Goal: Complete application form

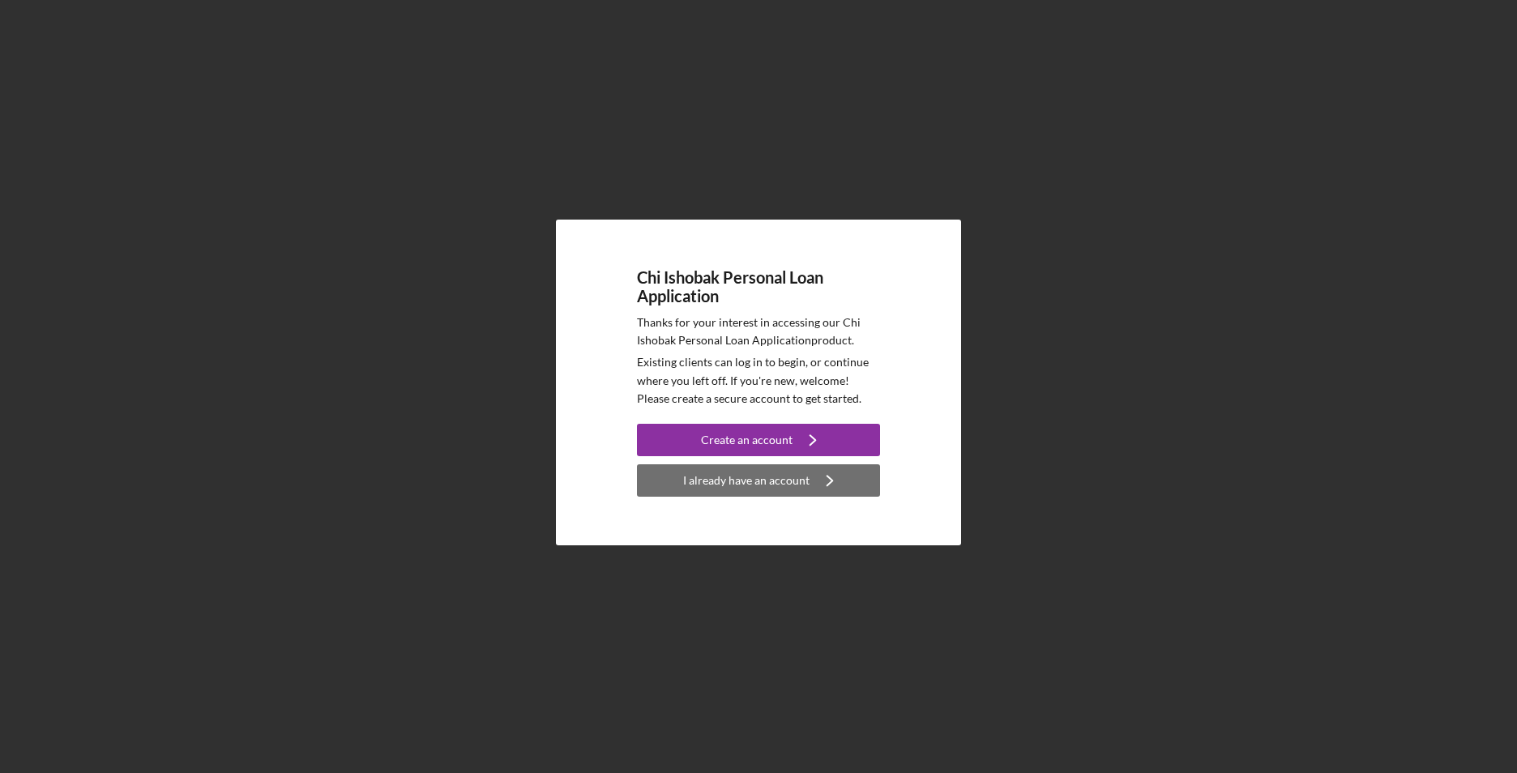
click at [805, 477] on div "I already have an account" at bounding box center [746, 480] width 126 height 32
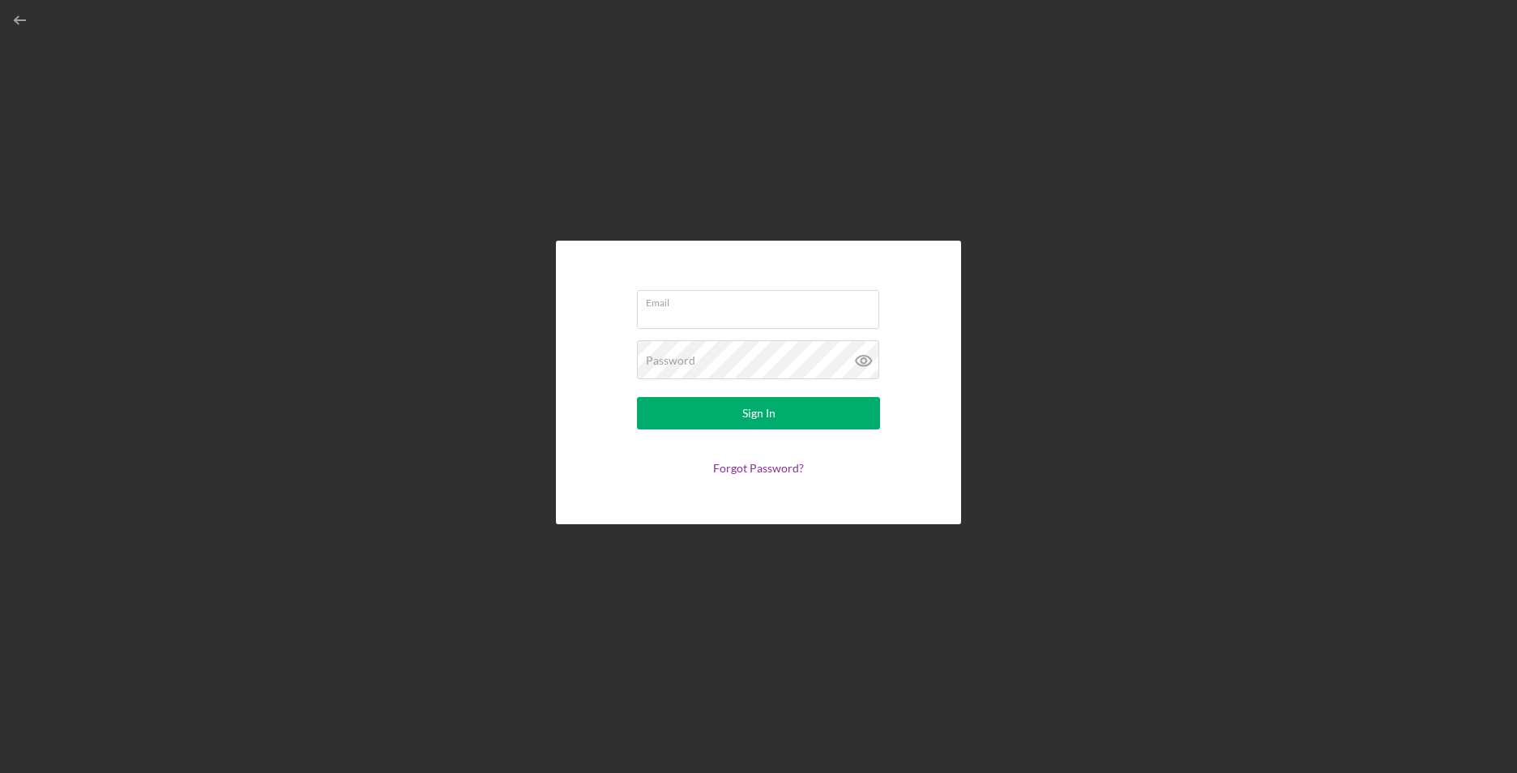
type input "[EMAIL_ADDRESS][DOMAIN_NAME]"
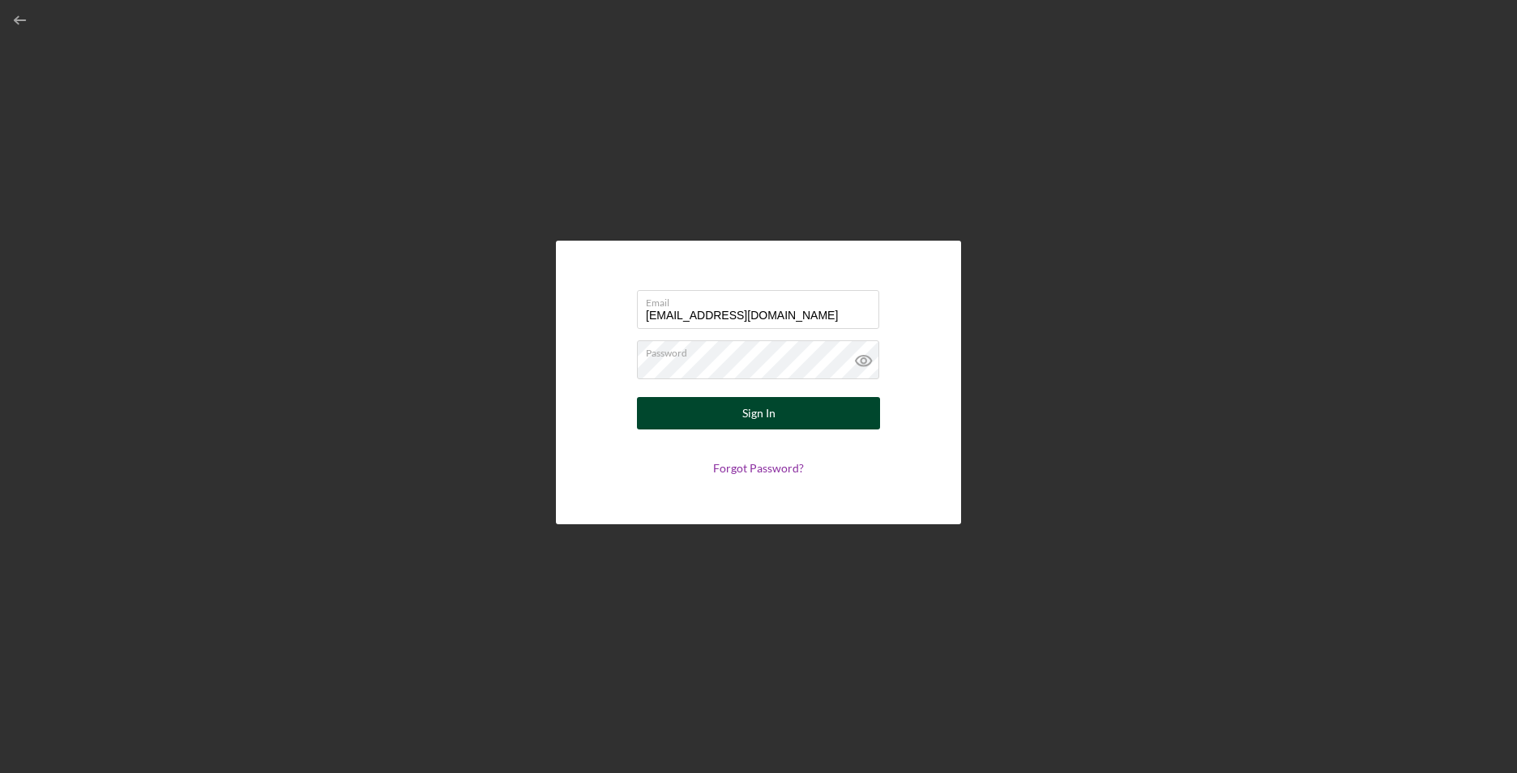
click at [764, 413] on div "Sign In" at bounding box center [758, 413] width 33 height 32
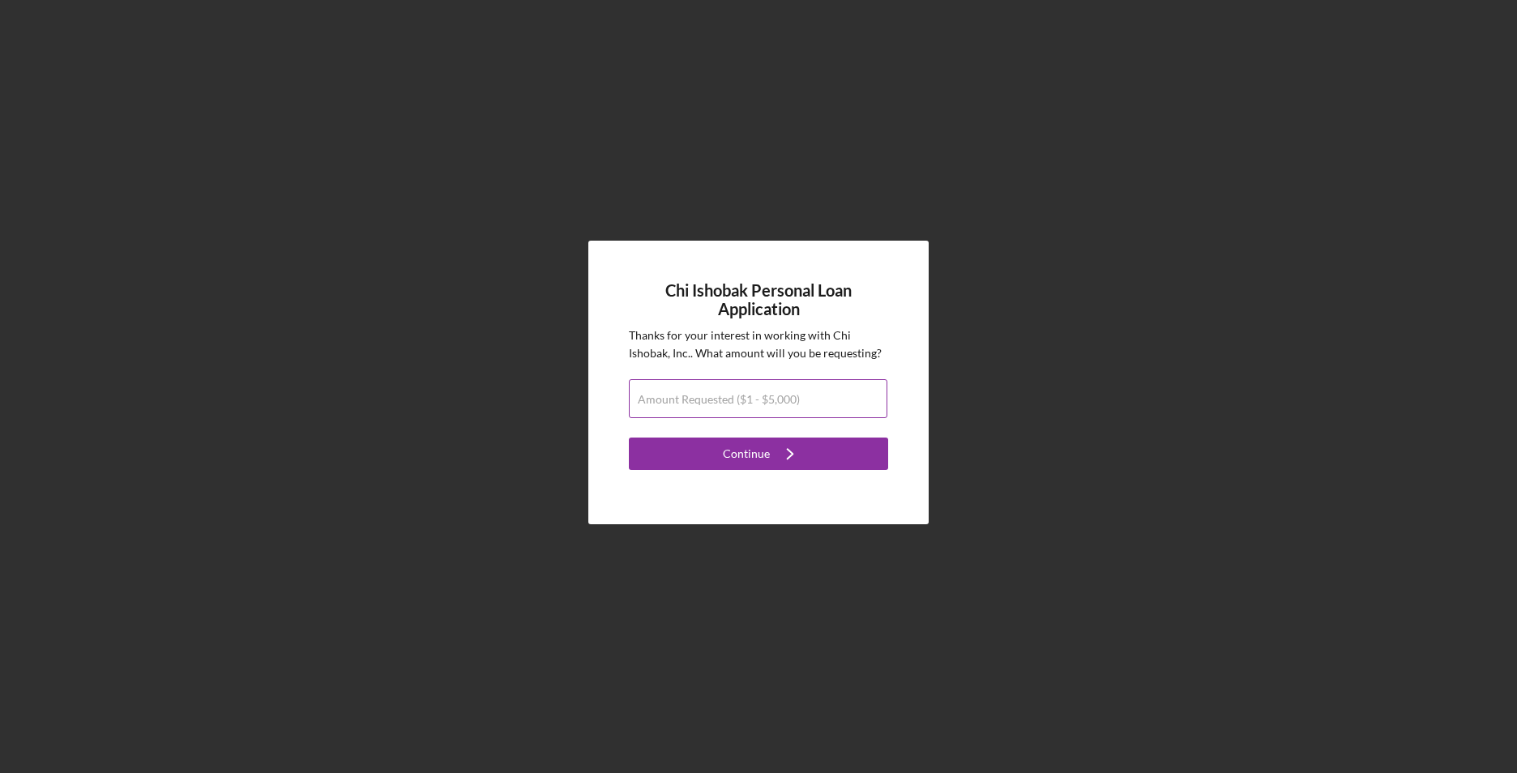
click at [819, 404] on input "Amount Requested ($1 - $5,000)" at bounding box center [758, 398] width 259 height 39
type input "$3,000"
click at [774, 454] on icon "Icon/Navigate" at bounding box center [790, 454] width 41 height 41
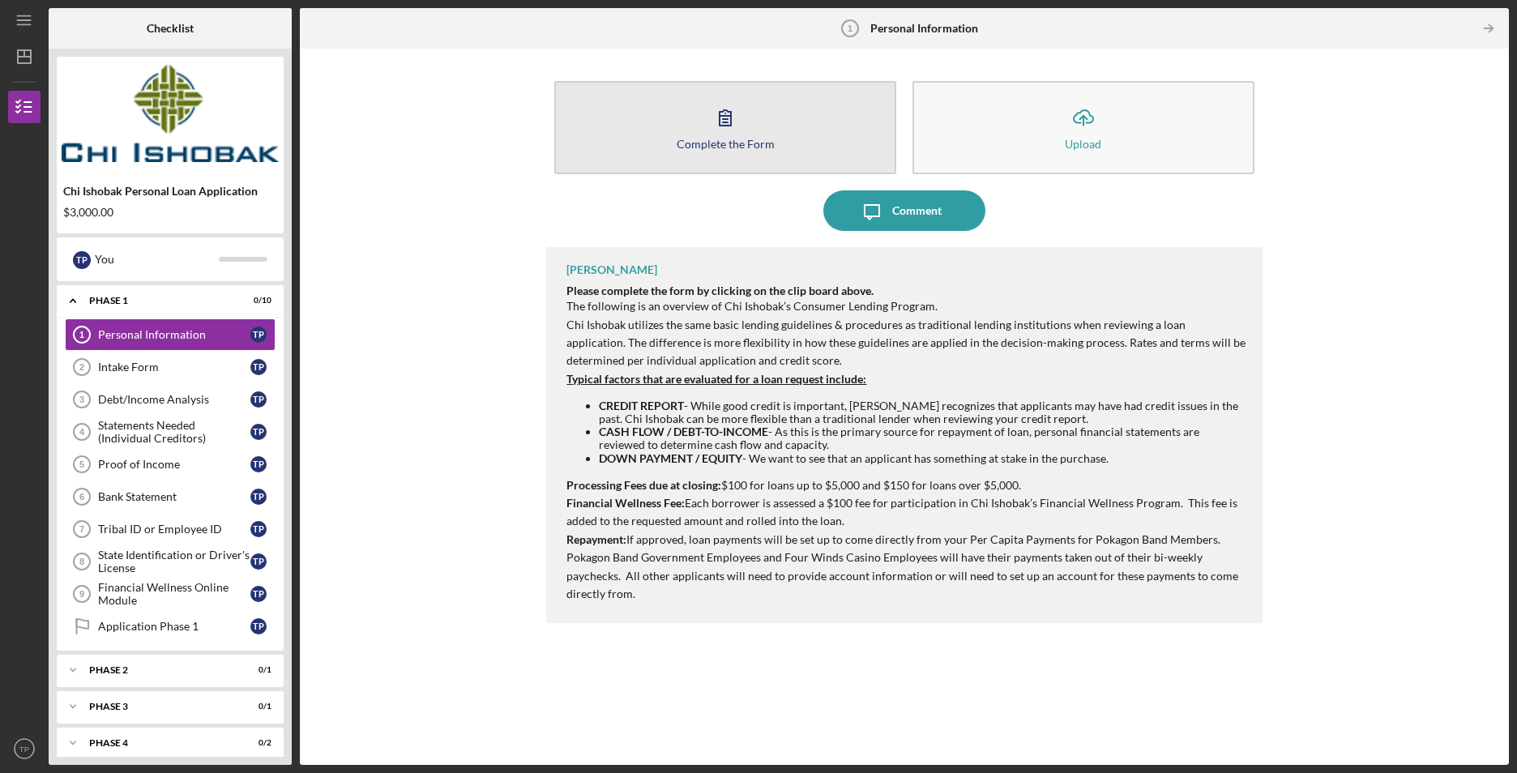
click at [728, 105] on icon "button" at bounding box center [725, 117] width 41 height 41
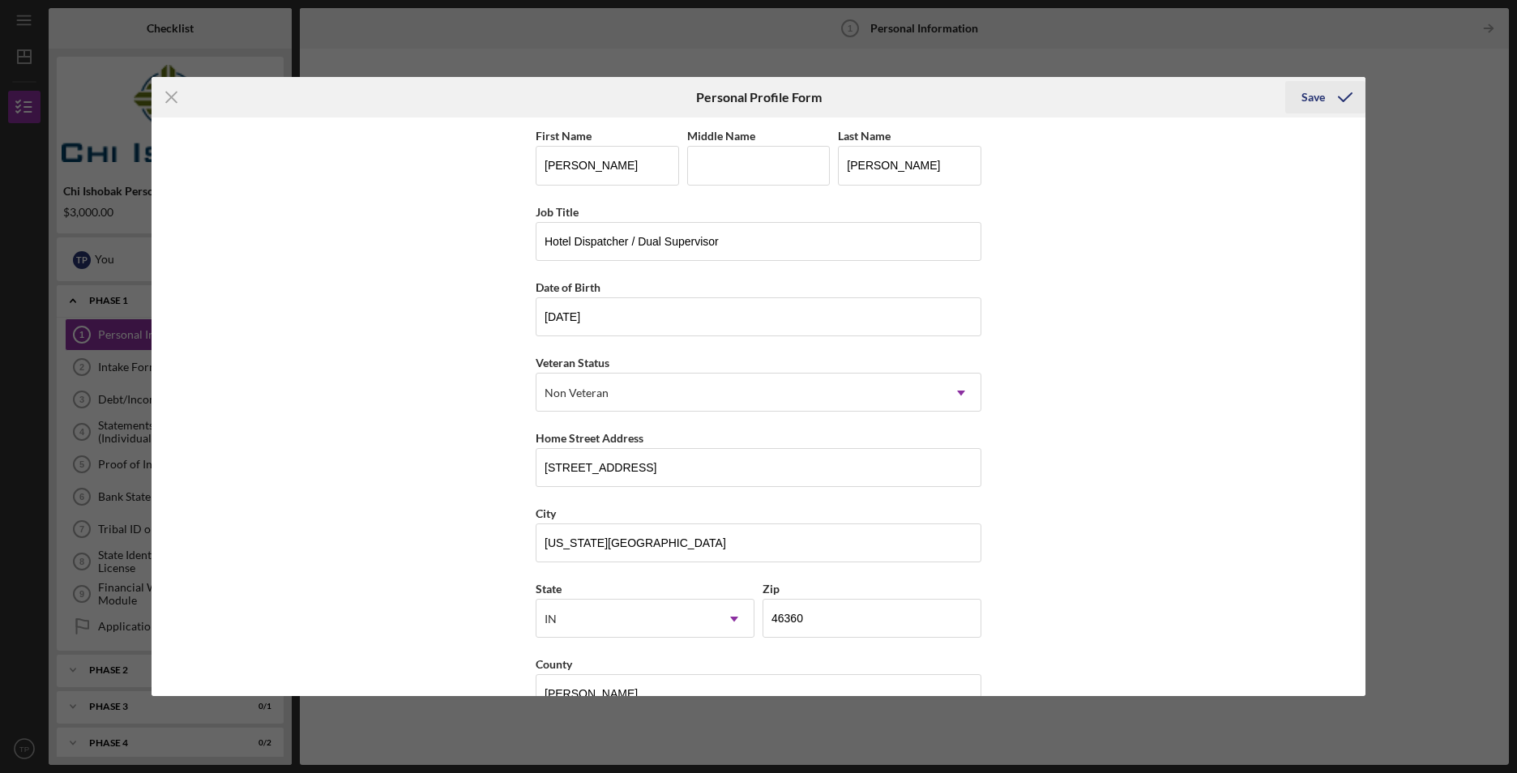
click at [1320, 94] on div "Save" at bounding box center [1314, 97] width 24 height 32
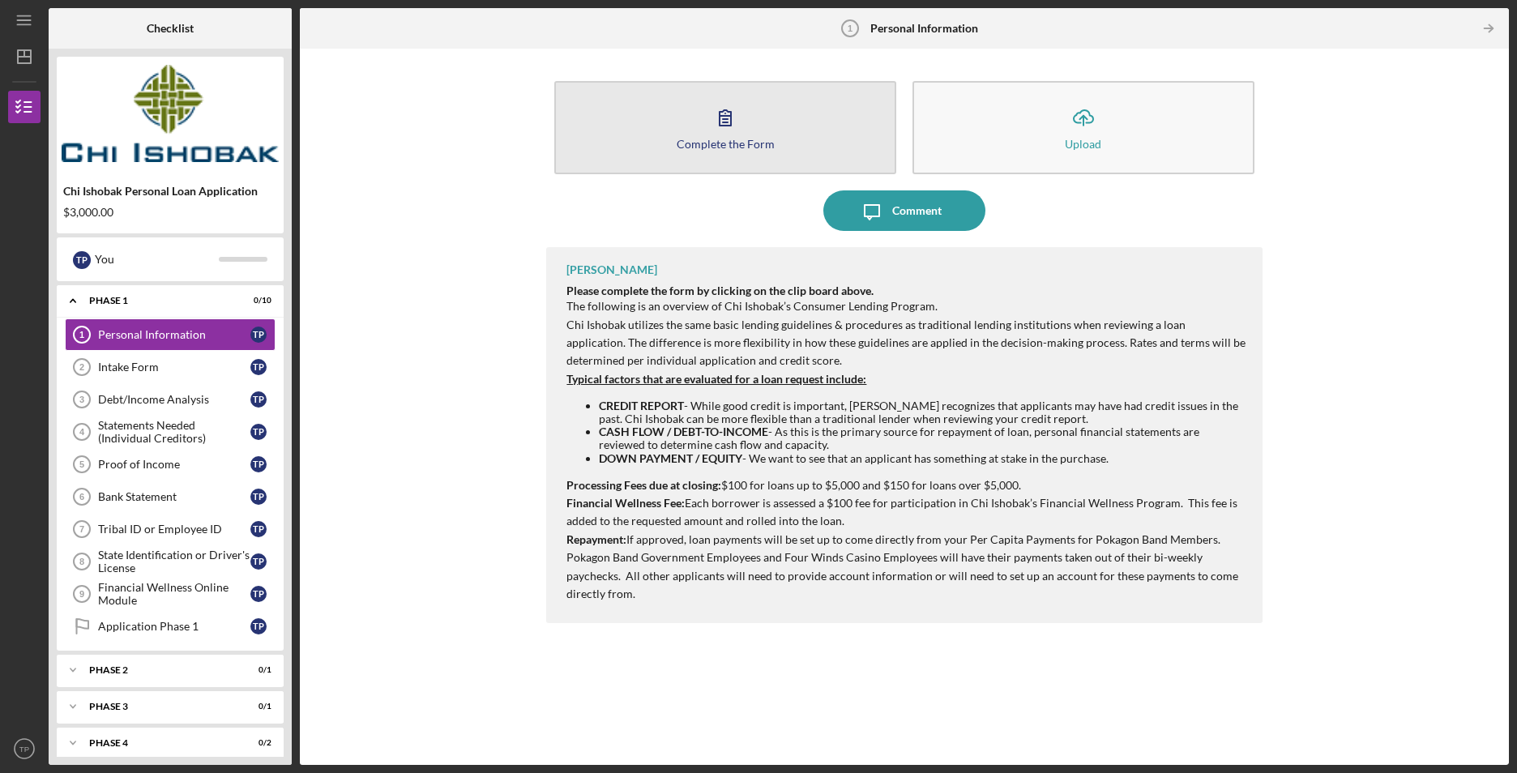
click at [678, 142] on button "Complete the Form Form" at bounding box center [725, 127] width 342 height 93
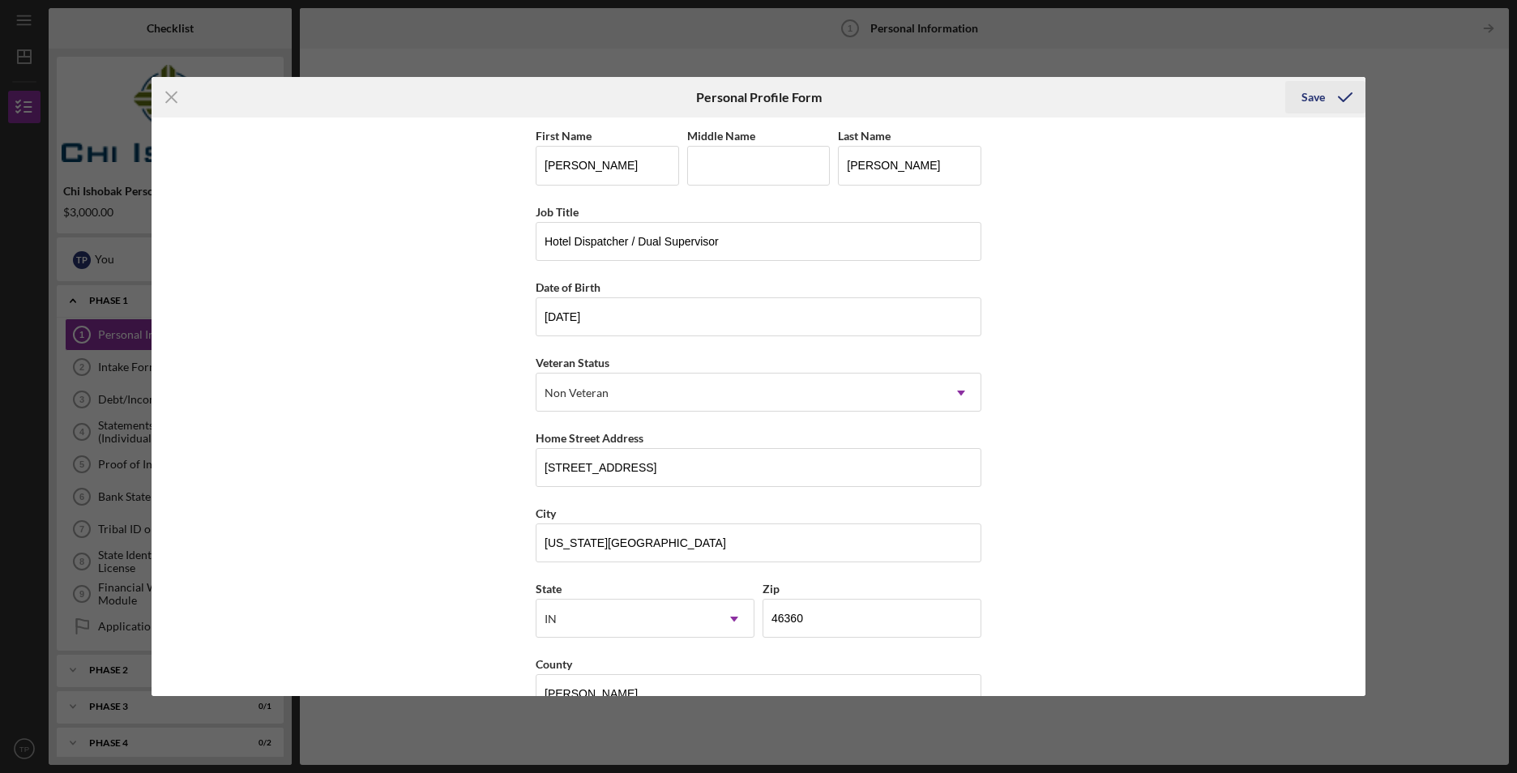
click at [1316, 96] on div "Save" at bounding box center [1314, 97] width 24 height 32
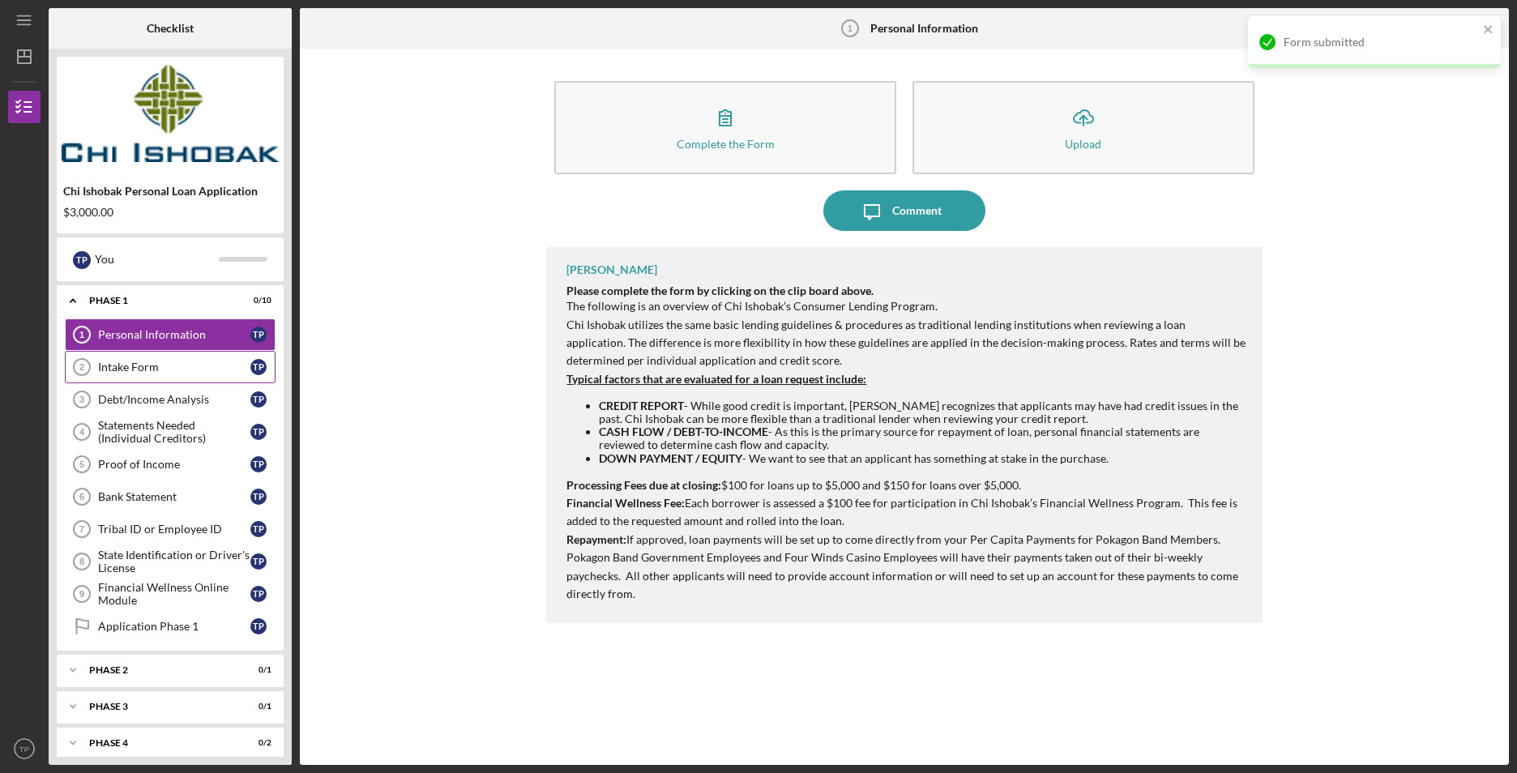
click at [126, 370] on div "Intake Form" at bounding box center [174, 367] width 152 height 13
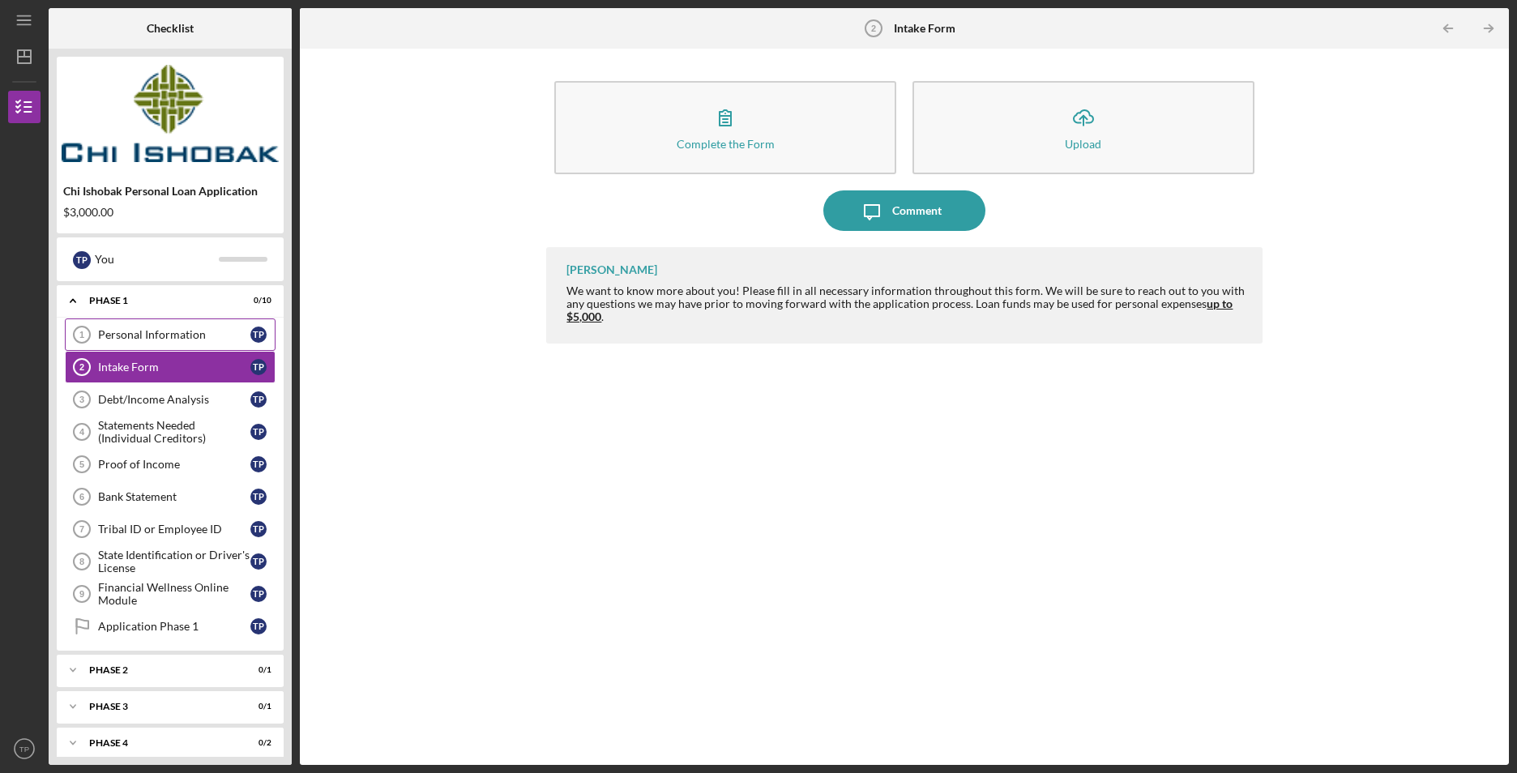
click at [183, 341] on div "Personal Information" at bounding box center [174, 334] width 152 height 13
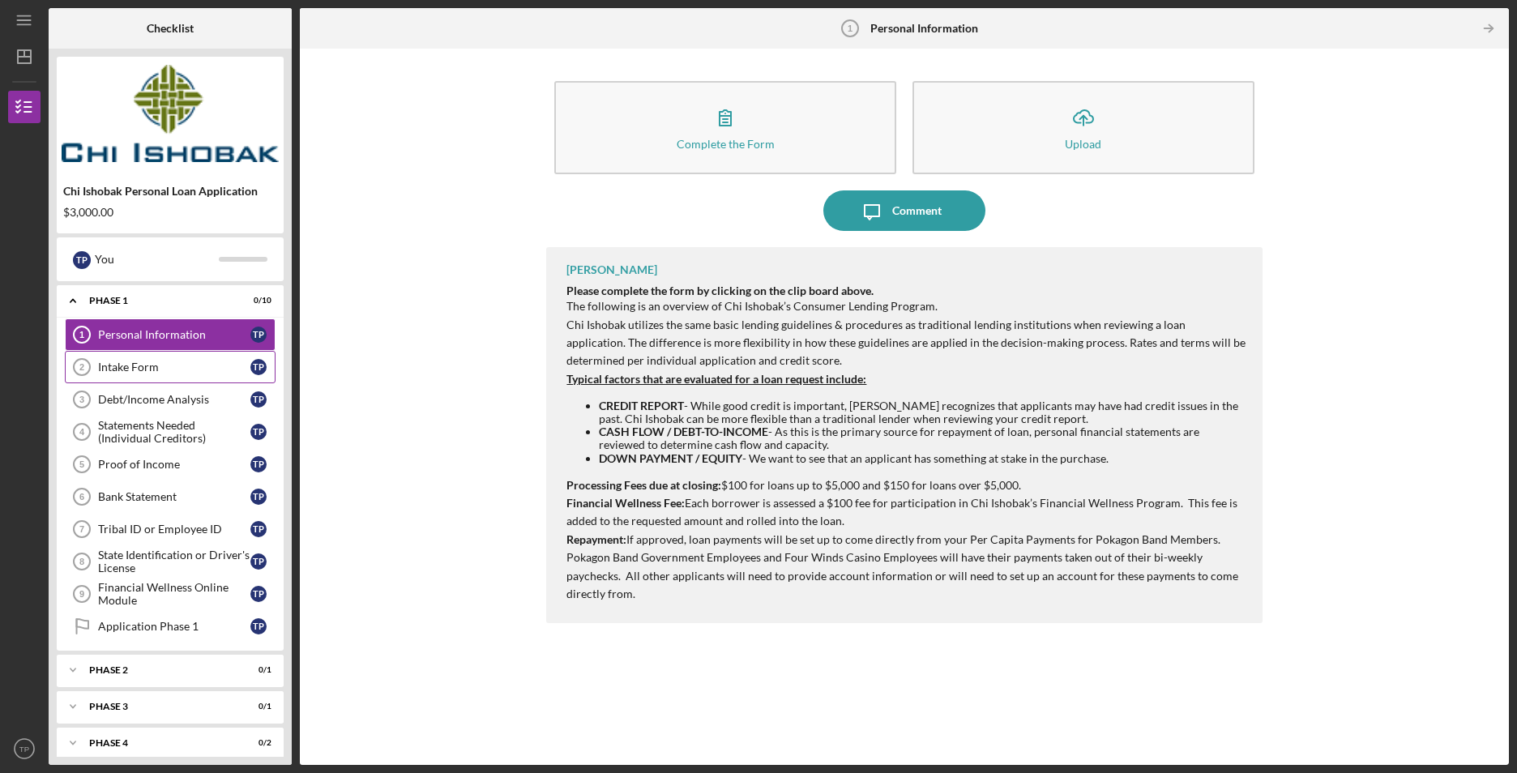
click at [137, 377] on link "Intake Form 2 Intake Form T P" at bounding box center [170, 367] width 211 height 32
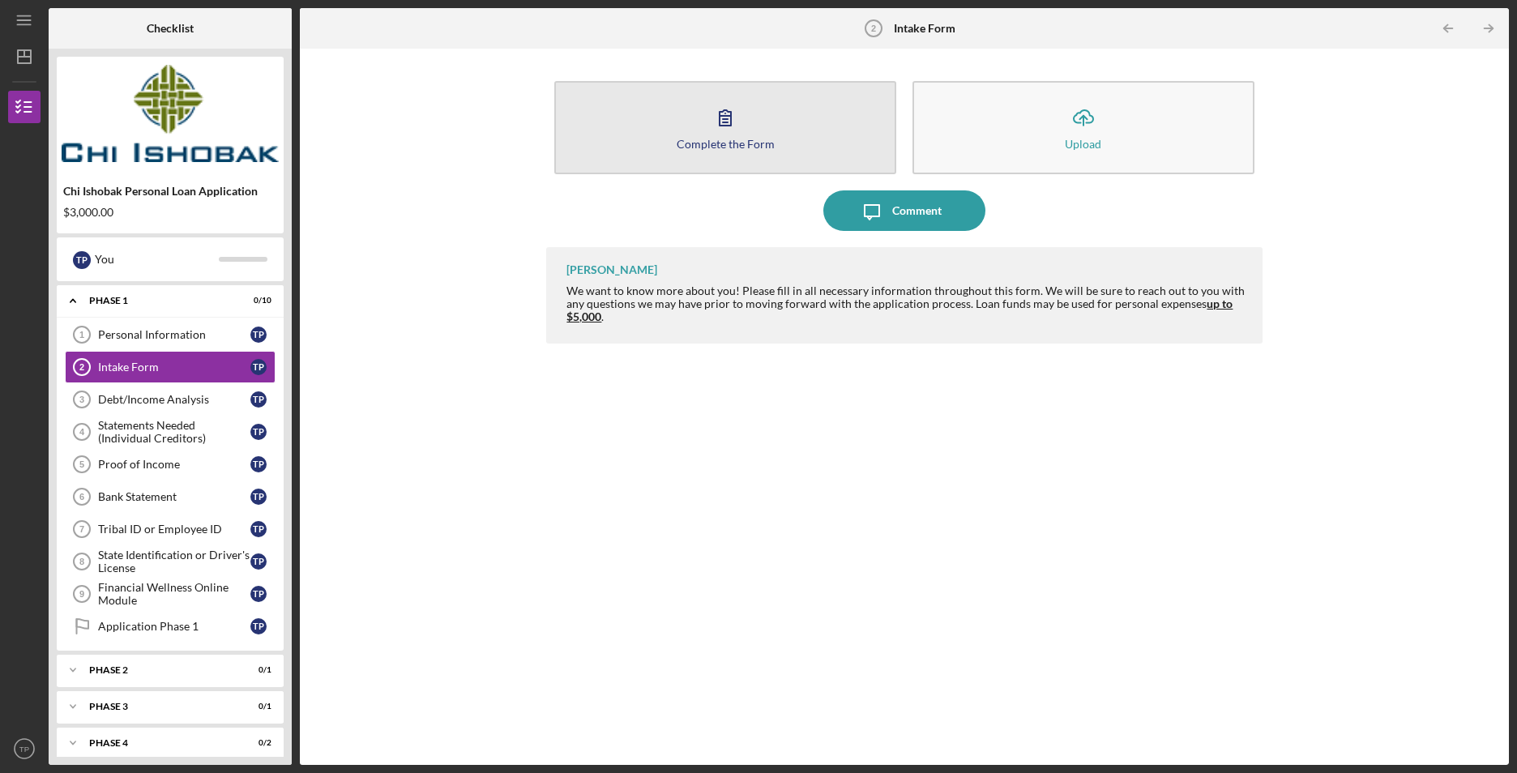
click at [760, 144] on div "Complete the Form" at bounding box center [726, 144] width 98 height 12
click at [737, 140] on div "Complete the Form" at bounding box center [726, 144] width 98 height 12
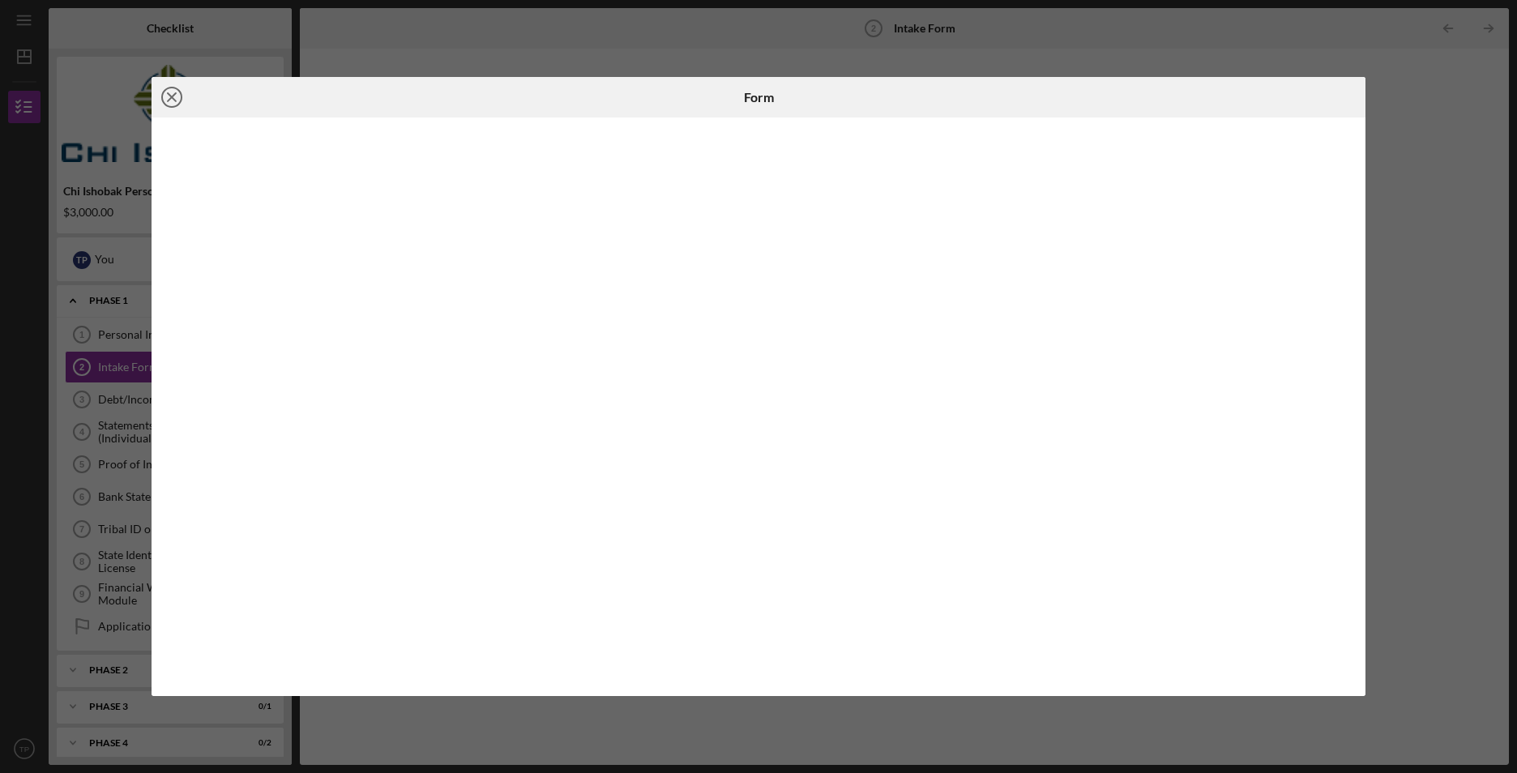
click at [165, 97] on icon "Icon/Close" at bounding box center [172, 97] width 41 height 41
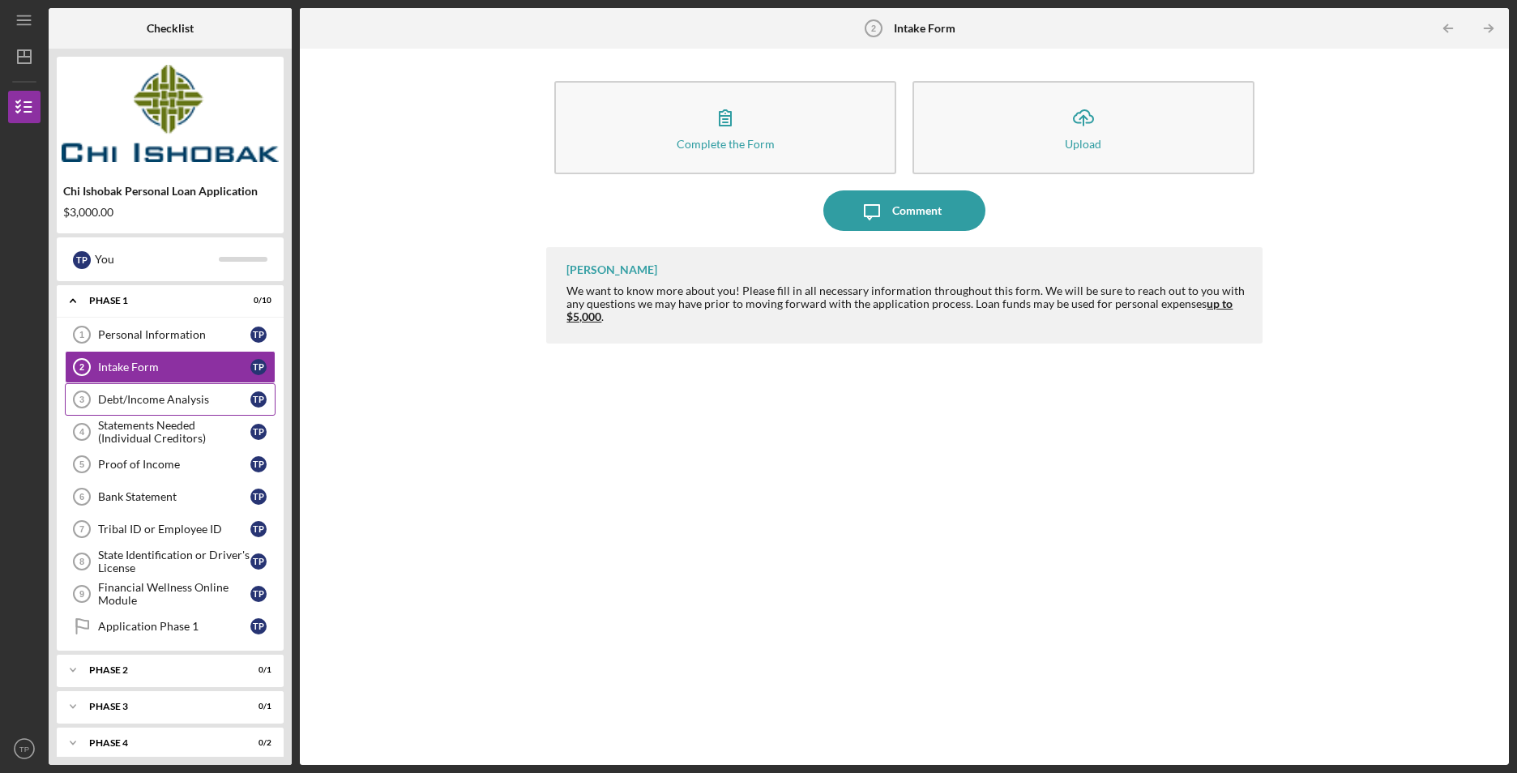
click at [124, 391] on link "Debt/Income Analysis 3 Debt/Income Analysis T P" at bounding box center [170, 399] width 211 height 32
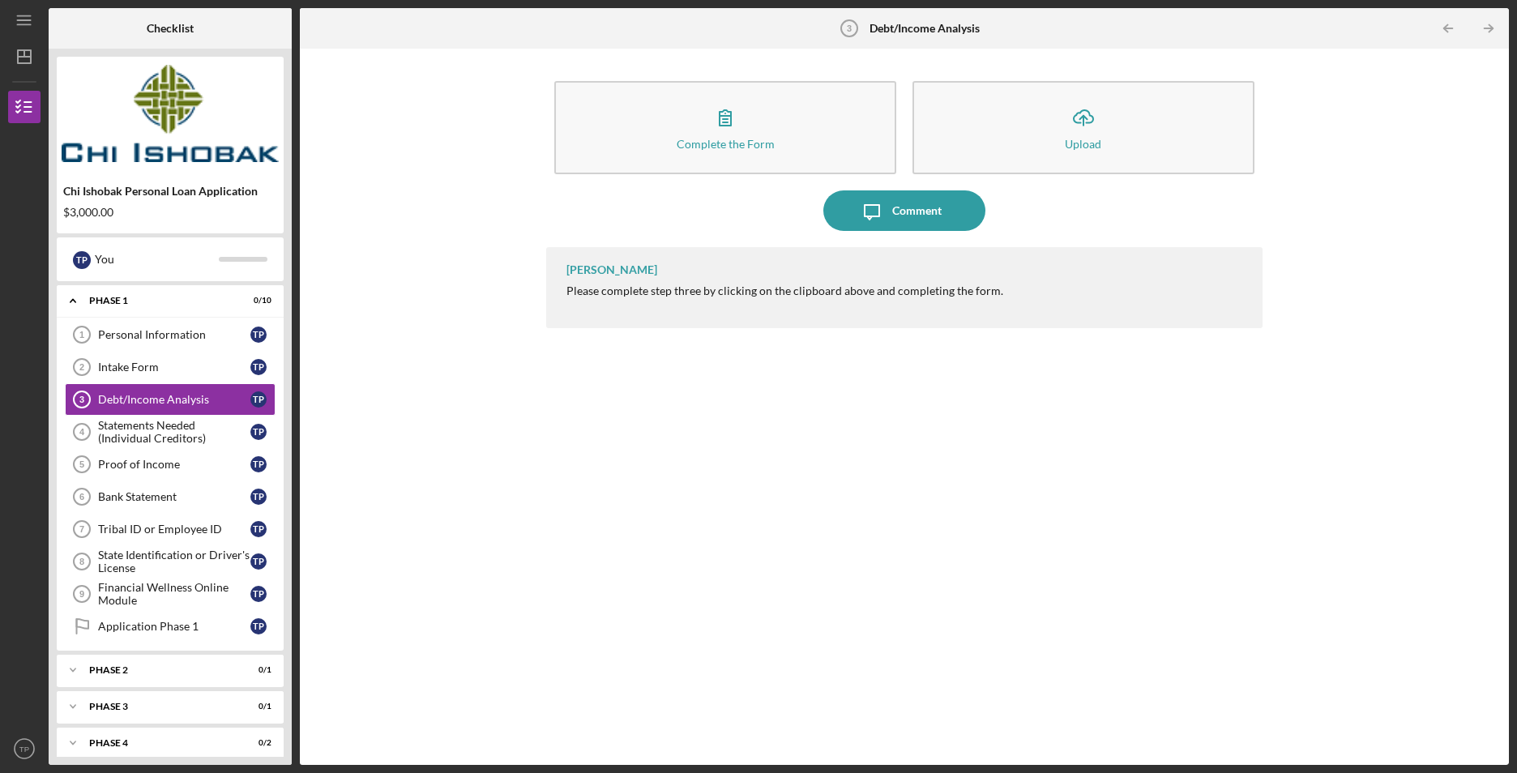
click at [781, 174] on div "Complete the Form Form Icon/Upload Upload" at bounding box center [904, 127] width 716 height 109
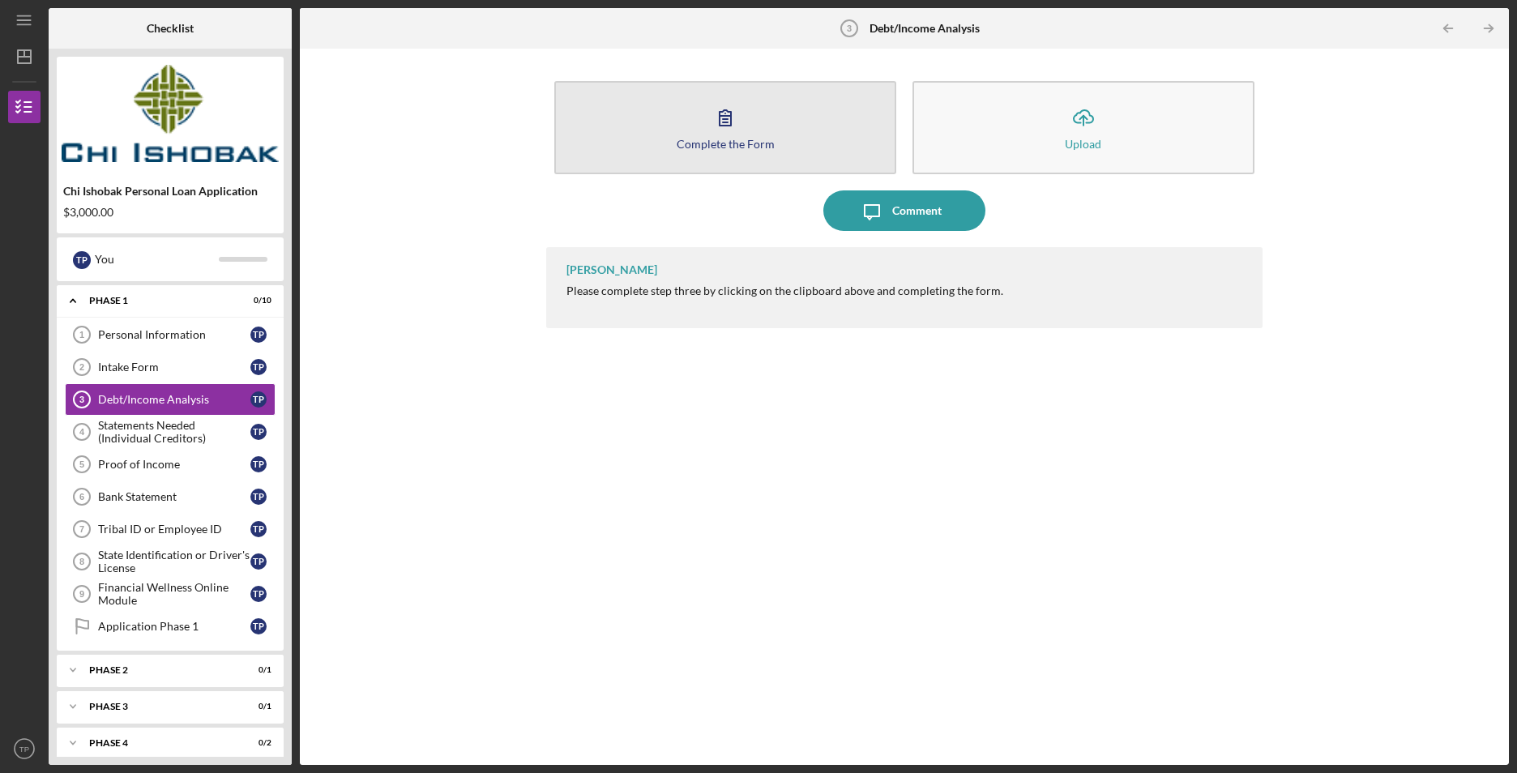
click at [756, 149] on div "Complete the Form" at bounding box center [726, 144] width 98 height 12
